Goal: Navigation & Orientation: Find specific page/section

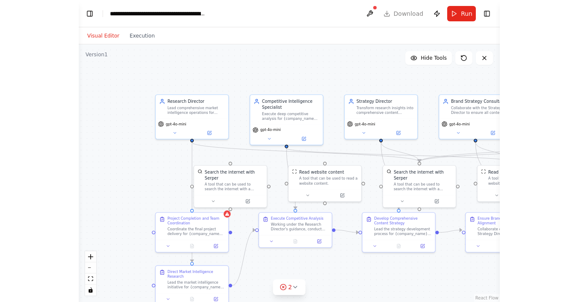
scroll to position [3033, 0]
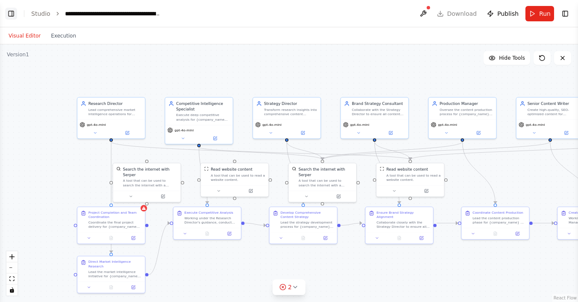
click at [10, 15] on button "Toggle Left Sidebar" at bounding box center [11, 14] width 12 height 12
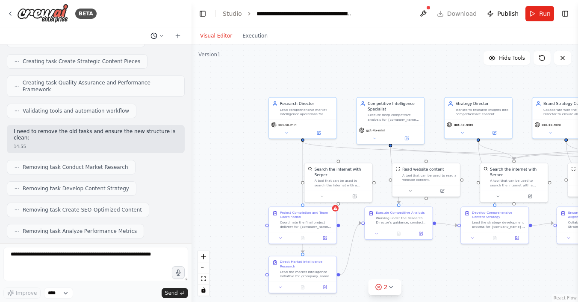
click at [161, 35] on icon at bounding box center [161, 35] width 5 height 5
click at [131, 32] on div at bounding box center [95, 151] width 191 height 302
click at [420, 15] on header "**********" at bounding box center [384, 13] width 386 height 27
click at [420, 12] on button at bounding box center [423, 13] width 14 height 15
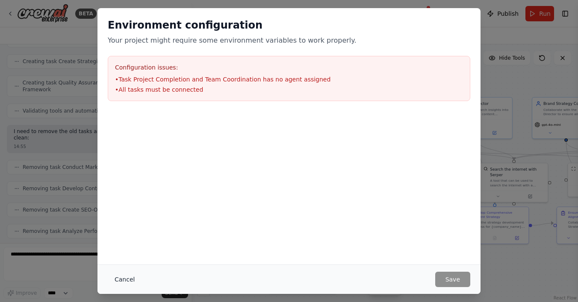
click at [126, 279] on button "Cancel" at bounding box center [125, 279] width 34 height 15
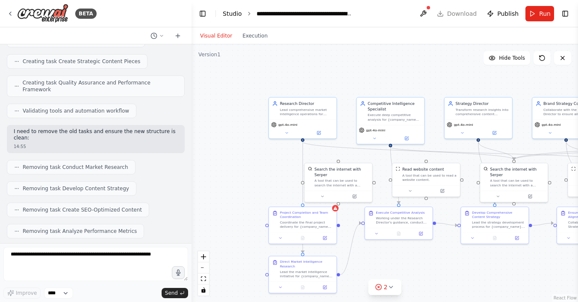
click at [234, 11] on link "Studio" at bounding box center [232, 13] width 19 height 7
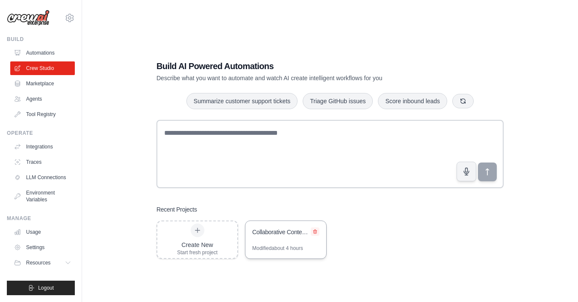
click at [315, 234] on icon at bounding box center [314, 232] width 3 height 4
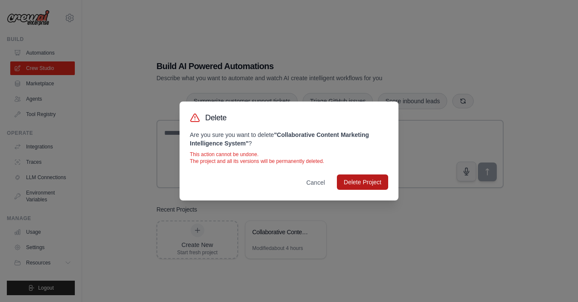
click at [373, 187] on button "Delete Project" at bounding box center [362, 182] width 51 height 15
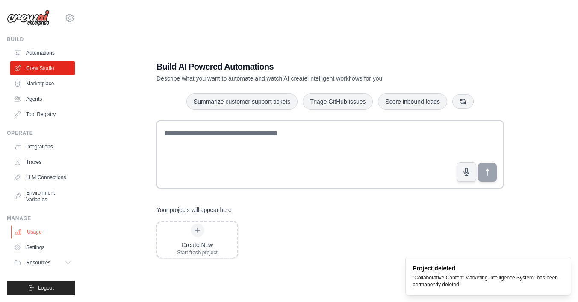
click at [29, 234] on link "Usage" at bounding box center [43, 233] width 65 height 14
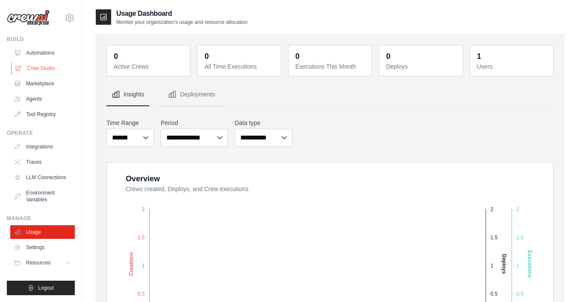
click at [41, 68] on link "Crew Studio" at bounding box center [43, 69] width 65 height 14
